Goal: Find contact information

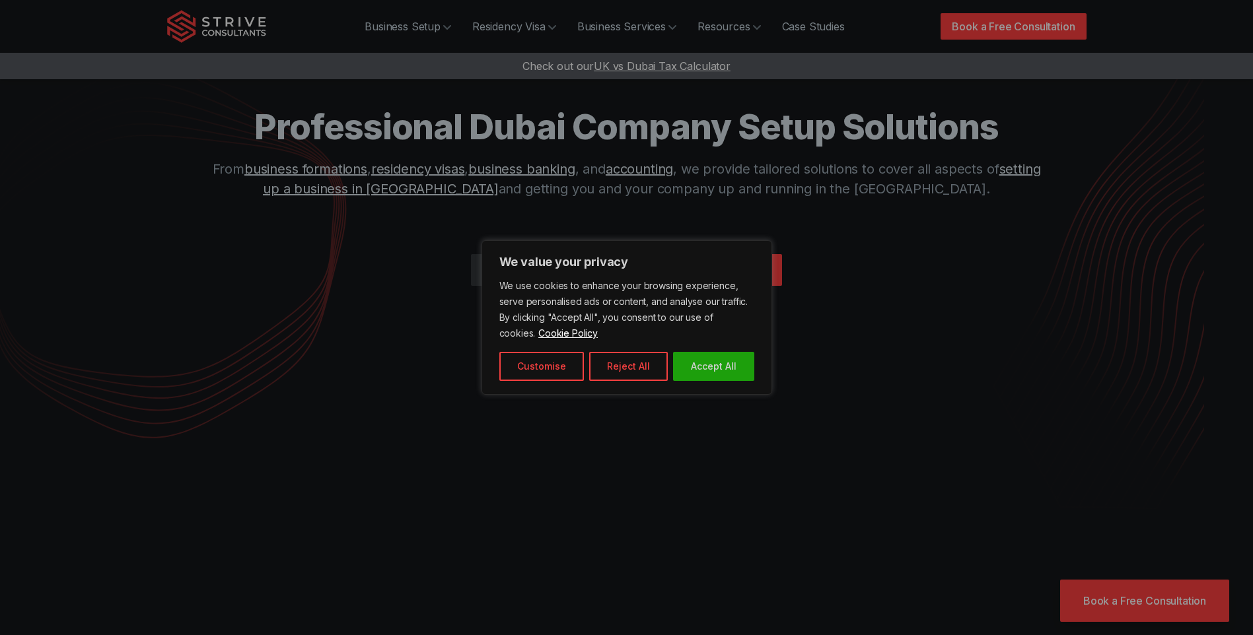
click at [730, 367] on button "Accept All" at bounding box center [713, 366] width 81 height 29
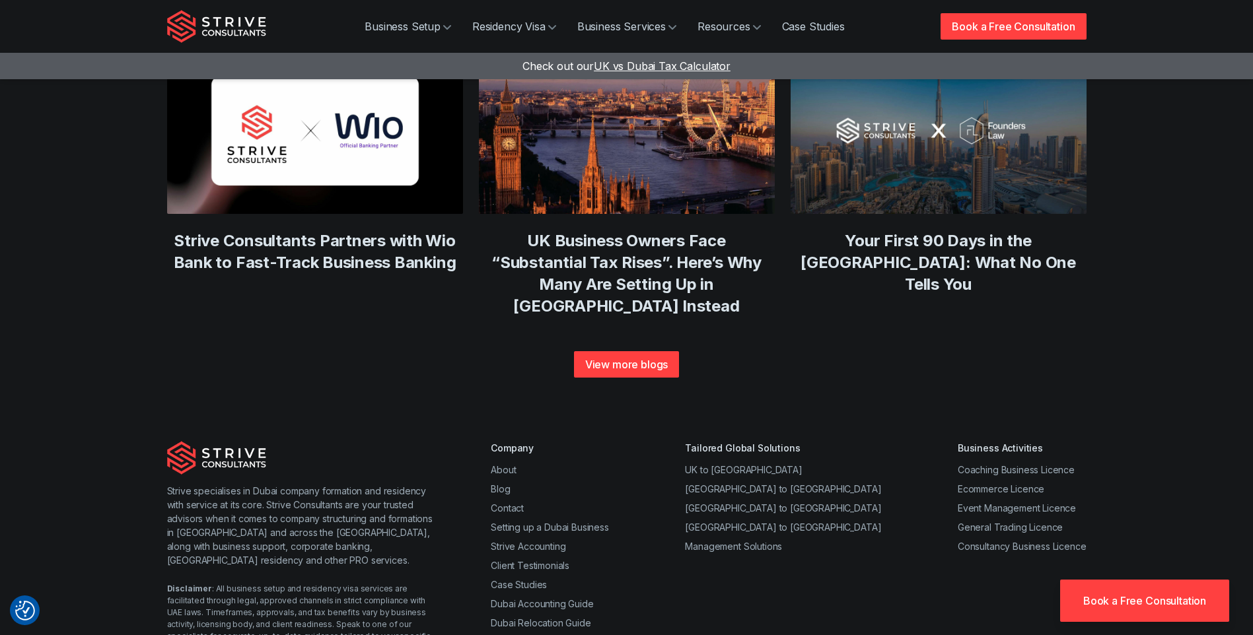
scroll to position [5045, 0]
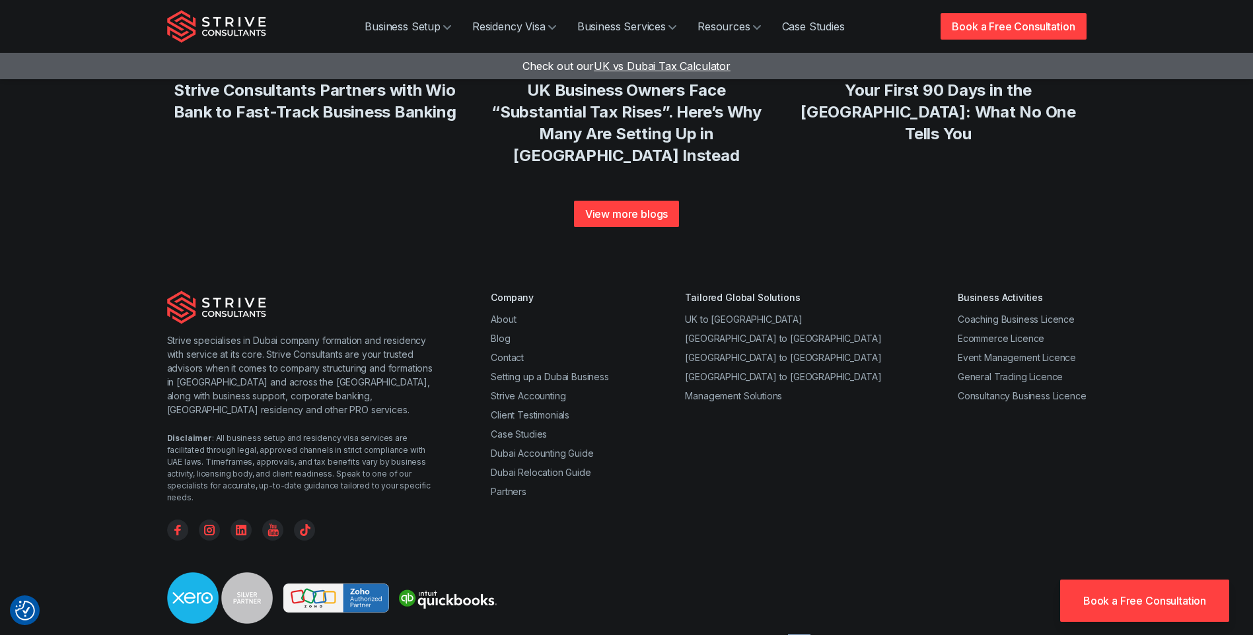
drag, startPoint x: 837, startPoint y: 539, endPoint x: 802, endPoint y: 535, distance: 34.6
copy div "1256278"
click at [570, 573] on div at bounding box center [626, 604] width 919 height 62
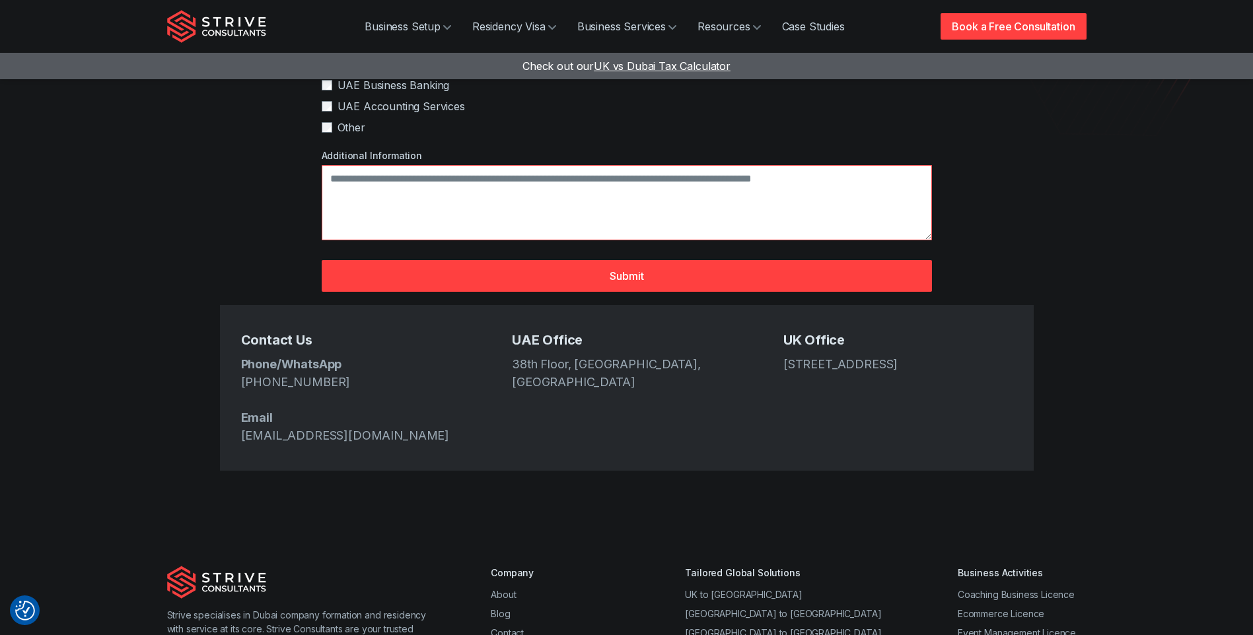
scroll to position [396, 0]
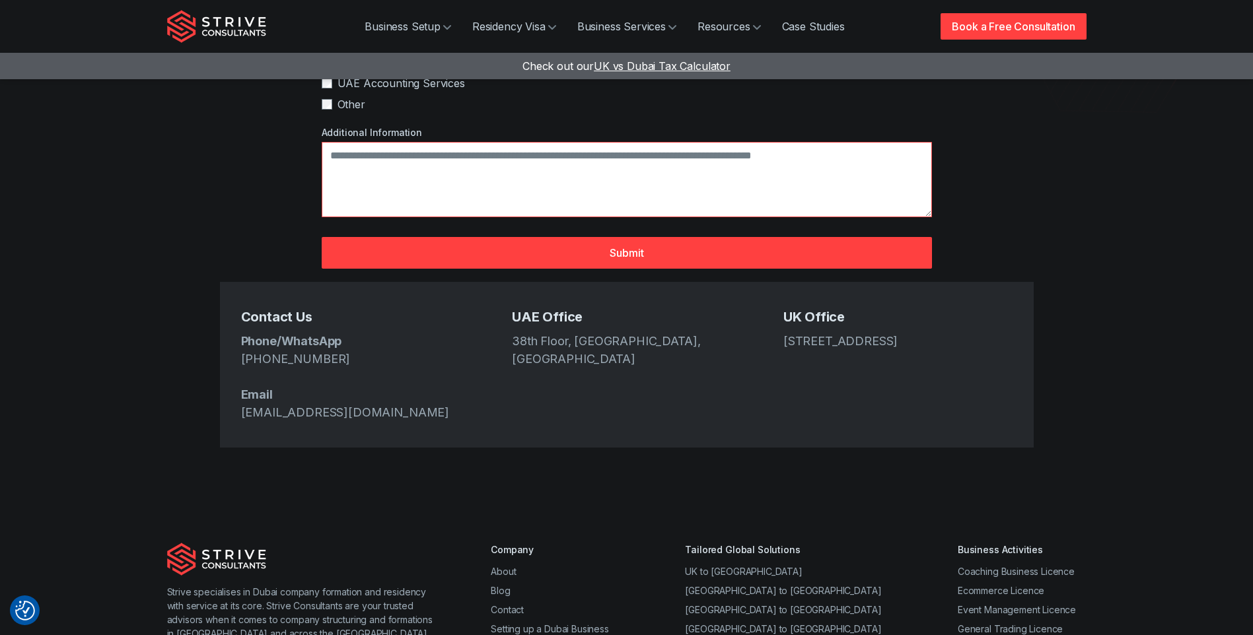
click at [114, 347] on section "Contact Us for Setting up a Company in [GEOGRAPHIC_DATA] Complete the form and …" at bounding box center [626, 52] width 1253 height 897
drag, startPoint x: 789, startPoint y: 300, endPoint x: 919, endPoint y: 316, distance: 130.5
click at [919, 332] on address "[STREET_ADDRESS]" at bounding box center [897, 341] width 229 height 18
drag, startPoint x: 919, startPoint y: 316, endPoint x: 861, endPoint y: 320, distance: 58.3
click at [861, 332] on address "[STREET_ADDRESS]" at bounding box center [897, 341] width 229 height 18
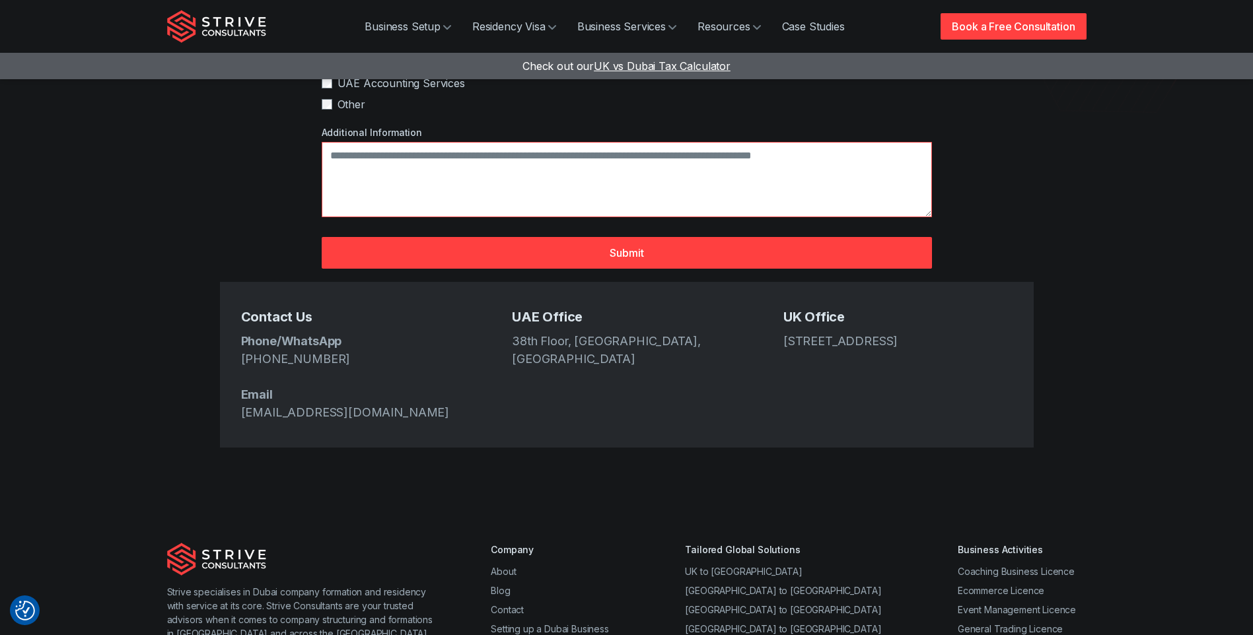
drag, startPoint x: 775, startPoint y: 297, endPoint x: 891, endPoint y: 330, distance: 121.0
click at [891, 330] on div "Contact Us Phone/WhatsApp [PHONE_NUMBER] Email [EMAIL_ADDRESS][DOMAIN_NAME] [GE…" at bounding box center [627, 365] width 814 height 166
copy address "[STREET_ADDRESS]"
